Goal: Transaction & Acquisition: Purchase product/service

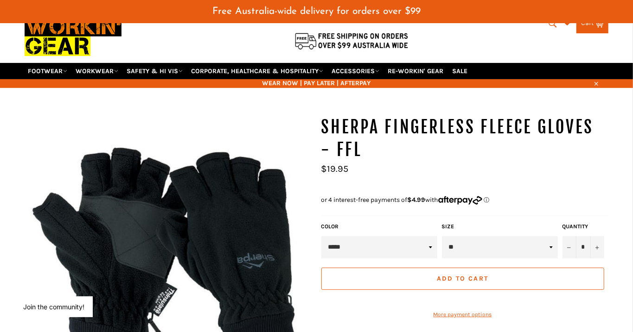
scroll to position [53, 0]
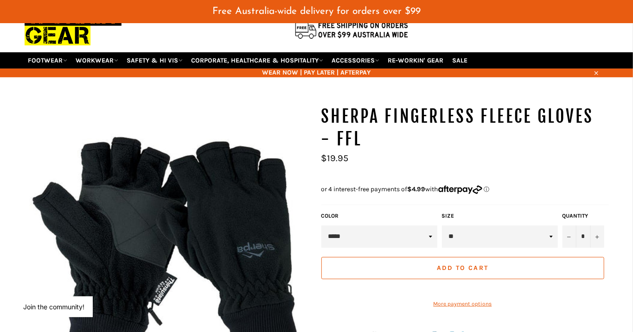
click at [548, 227] on select "* * * **" at bounding box center [500, 237] width 116 height 22
select select "*"
click at [442, 226] on select "* * * **" at bounding box center [500, 237] width 116 height 22
click at [551, 226] on select "* * * **" at bounding box center [500, 237] width 116 height 22
click at [480, 264] on span "Add to Cart" at bounding box center [462, 268] width 51 height 8
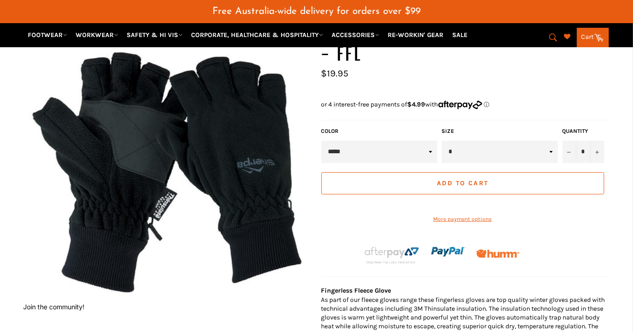
scroll to position [142, 0]
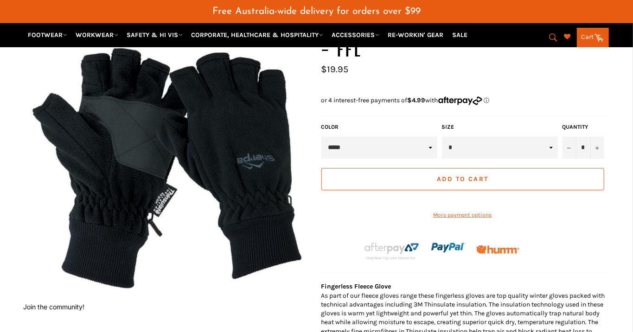
click at [481, 175] on span "Add to Cart" at bounding box center [462, 179] width 51 height 8
click at [470, 174] on button "Add to Cart" at bounding box center [462, 179] width 283 height 22
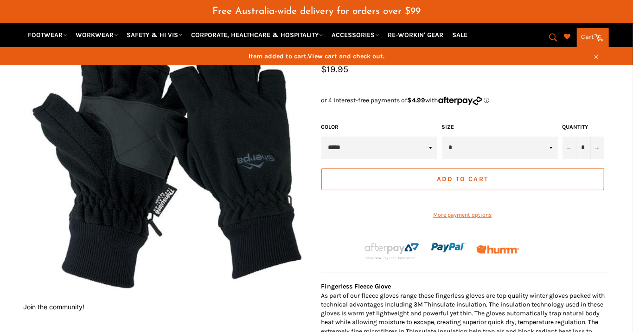
click at [468, 171] on button "Add to Cart" at bounding box center [462, 179] width 283 height 22
click at [371, 57] on span "View cart and check out" at bounding box center [345, 56] width 75 height 8
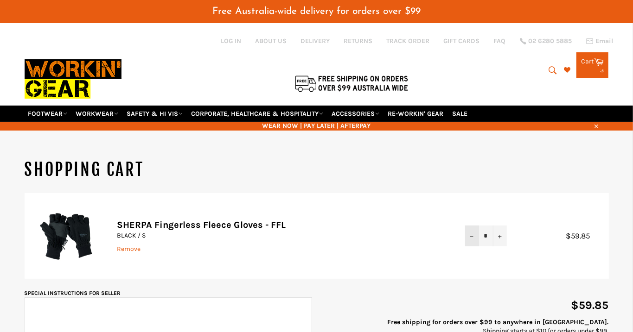
click at [467, 226] on button "−" at bounding box center [472, 236] width 14 height 21
click at [468, 226] on button "−" at bounding box center [472, 236] width 14 height 21
click at [469, 211] on td "Quantity * − +" at bounding box center [486, 236] width 60 height 86
click at [473, 235] on icon "Reduce item quantity by one" at bounding box center [472, 237] width 4 height 4
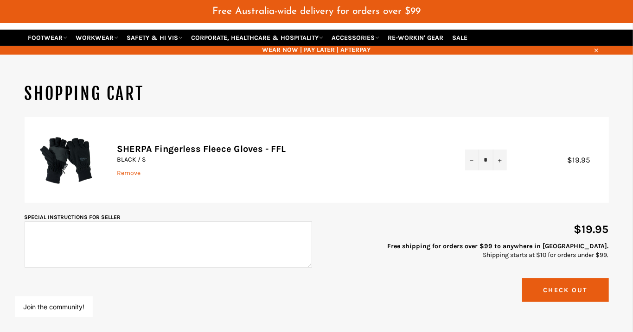
scroll to position [77, 0]
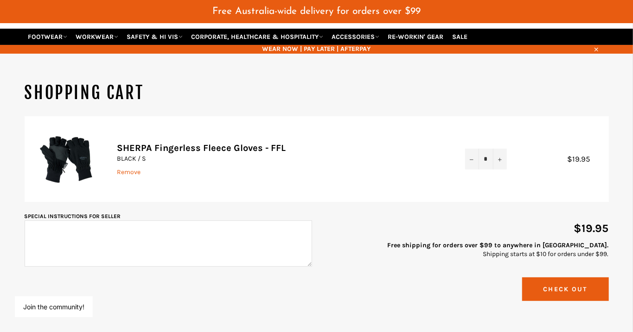
click at [571, 278] on button "Check Out" at bounding box center [565, 290] width 87 height 24
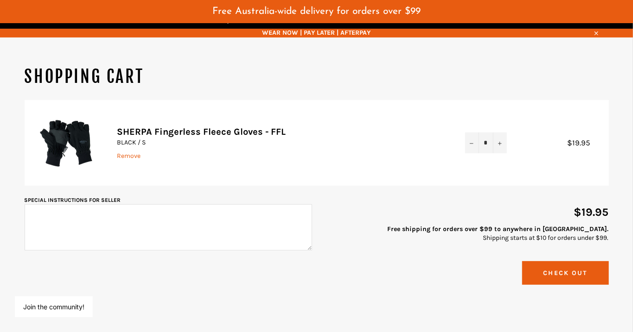
scroll to position [107, 0]
